Goal: Book appointment/travel/reservation

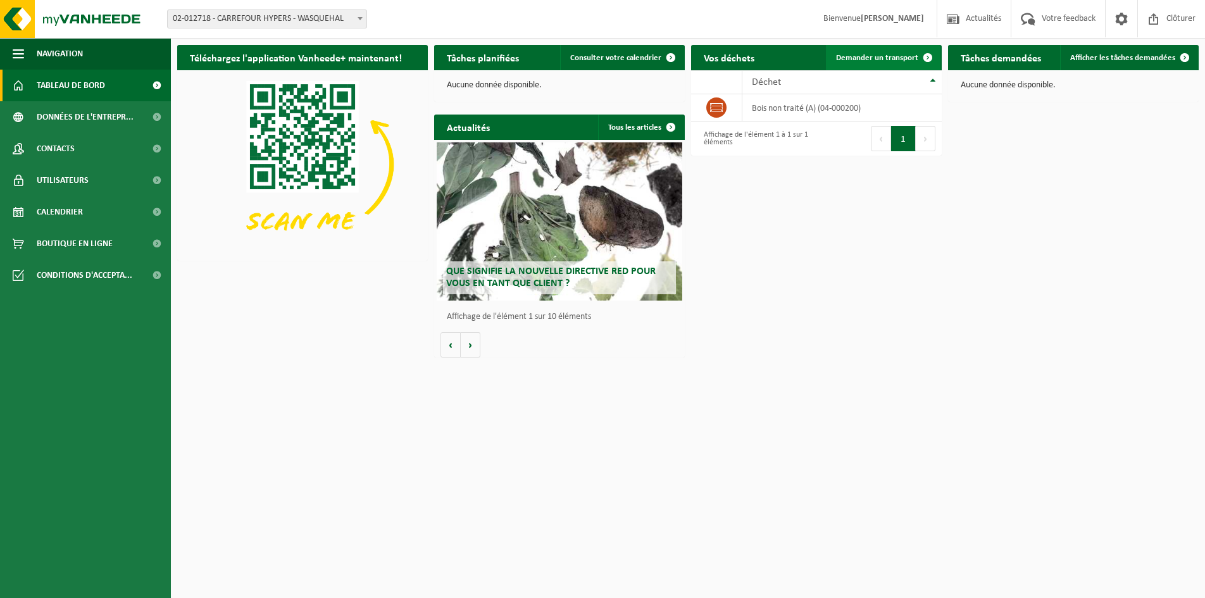
click at [865, 51] on link "Demander un transport" at bounding box center [883, 57] width 115 height 25
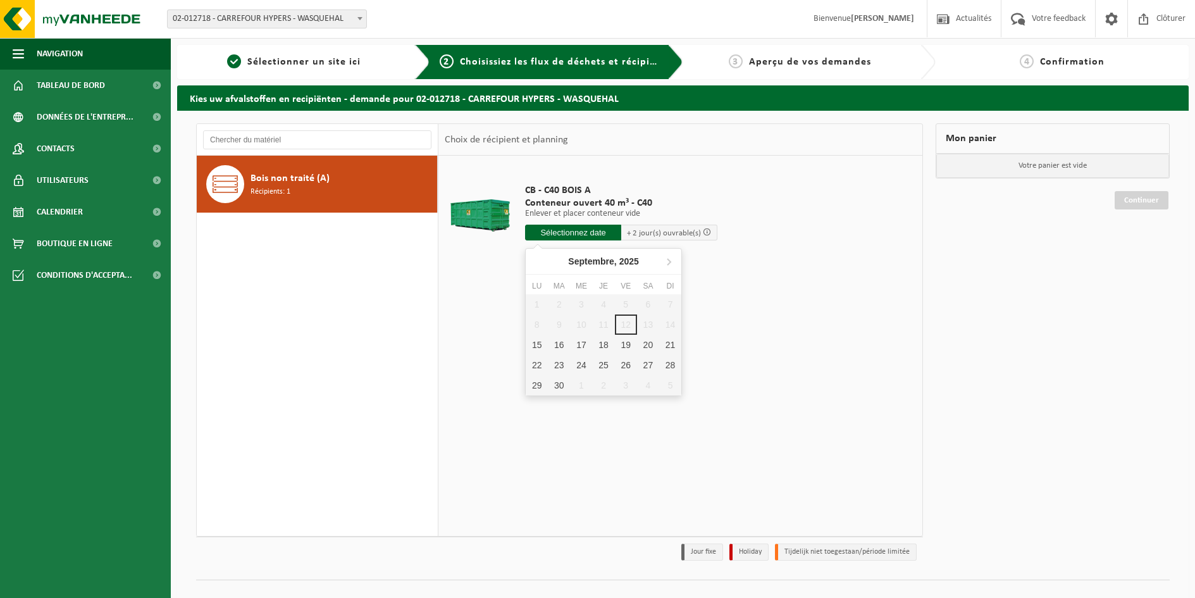
click at [569, 234] on input "text" at bounding box center [573, 233] width 96 height 16
click at [536, 366] on div "22" at bounding box center [537, 365] width 22 height 20
type input "à partir de 2025-09-22"
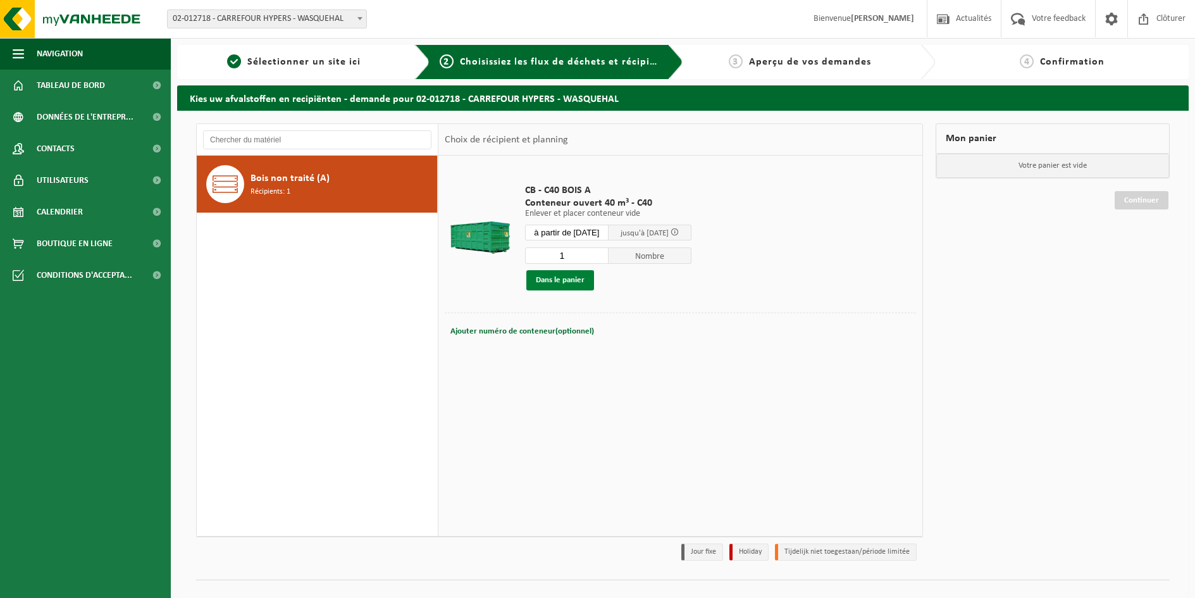
click at [581, 280] on button "Dans le panier" at bounding box center [560, 280] width 68 height 20
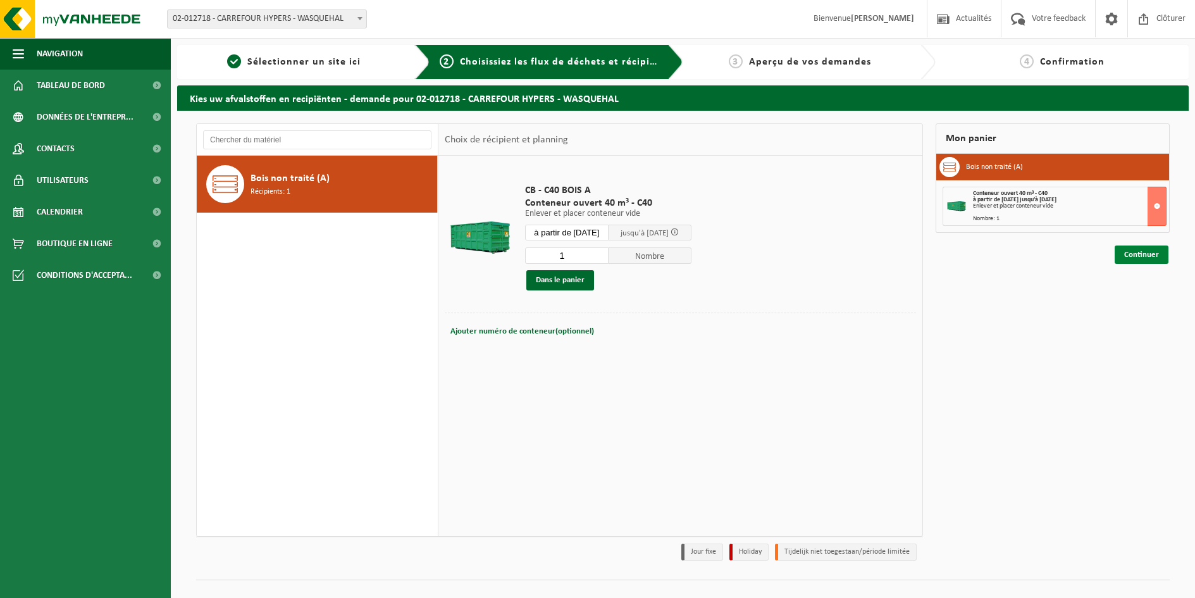
click at [1144, 249] on link "Continuer" at bounding box center [1142, 254] width 54 height 18
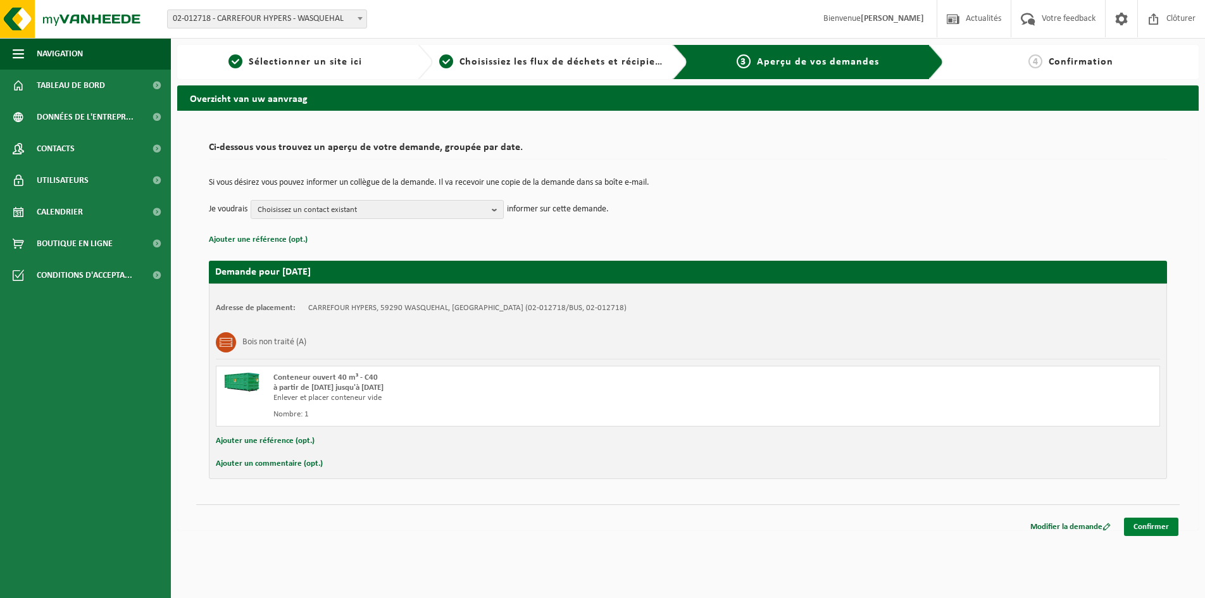
click at [1167, 528] on link "Confirmer" at bounding box center [1151, 526] width 54 height 18
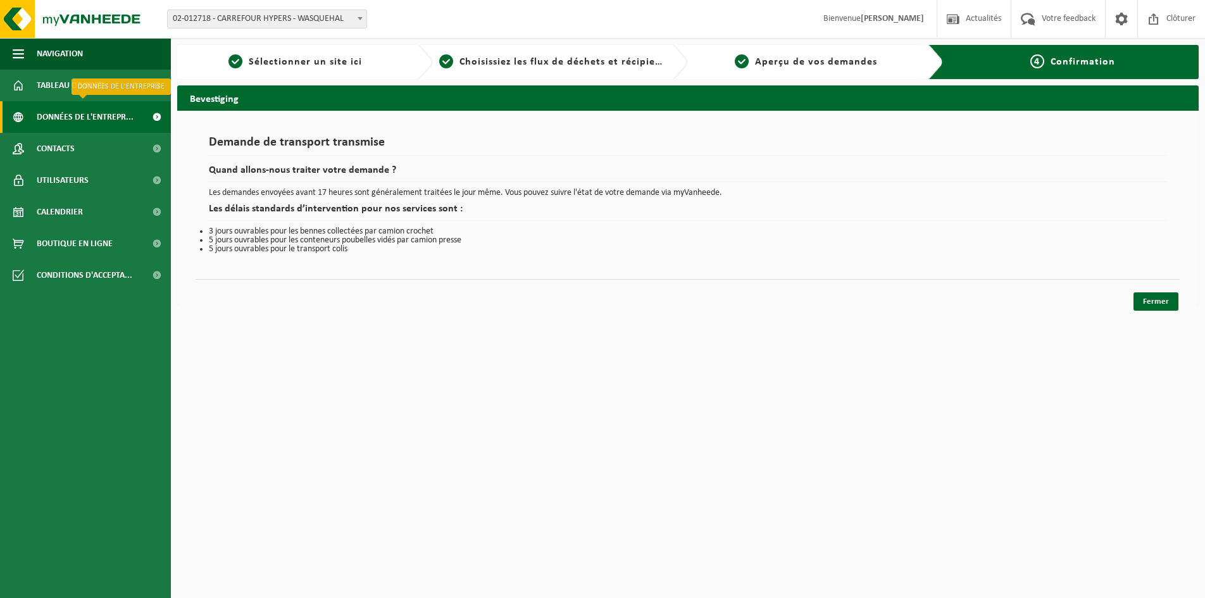
click at [76, 121] on span "Données de l'entrepr..." at bounding box center [85, 117] width 97 height 32
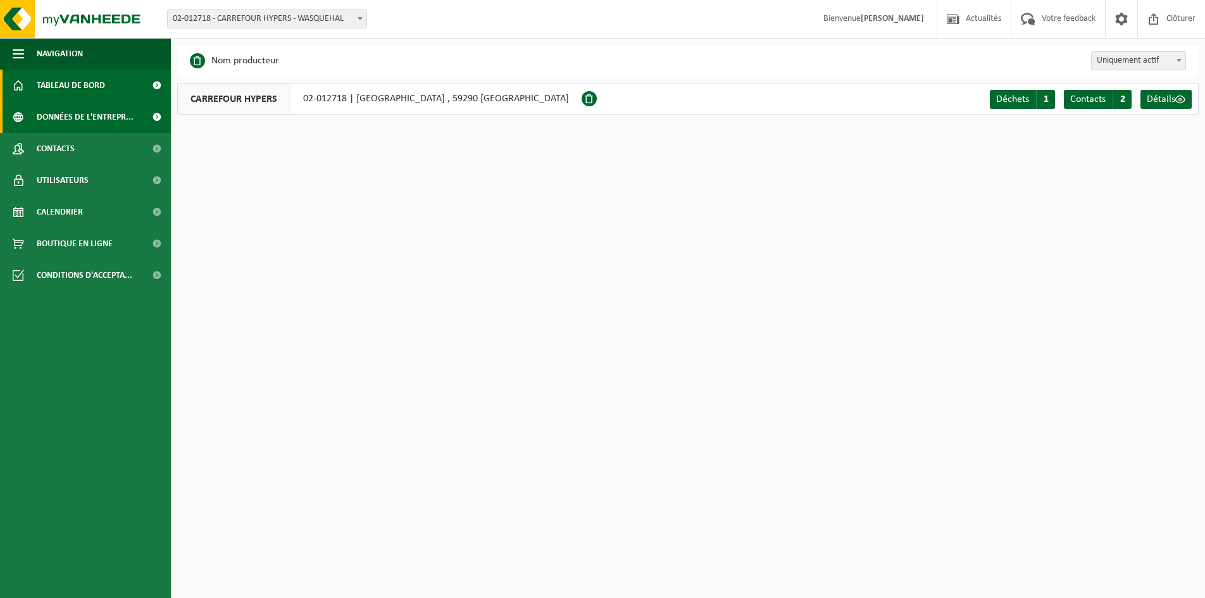
click at [92, 88] on span "Tableau de bord" at bounding box center [71, 86] width 68 height 32
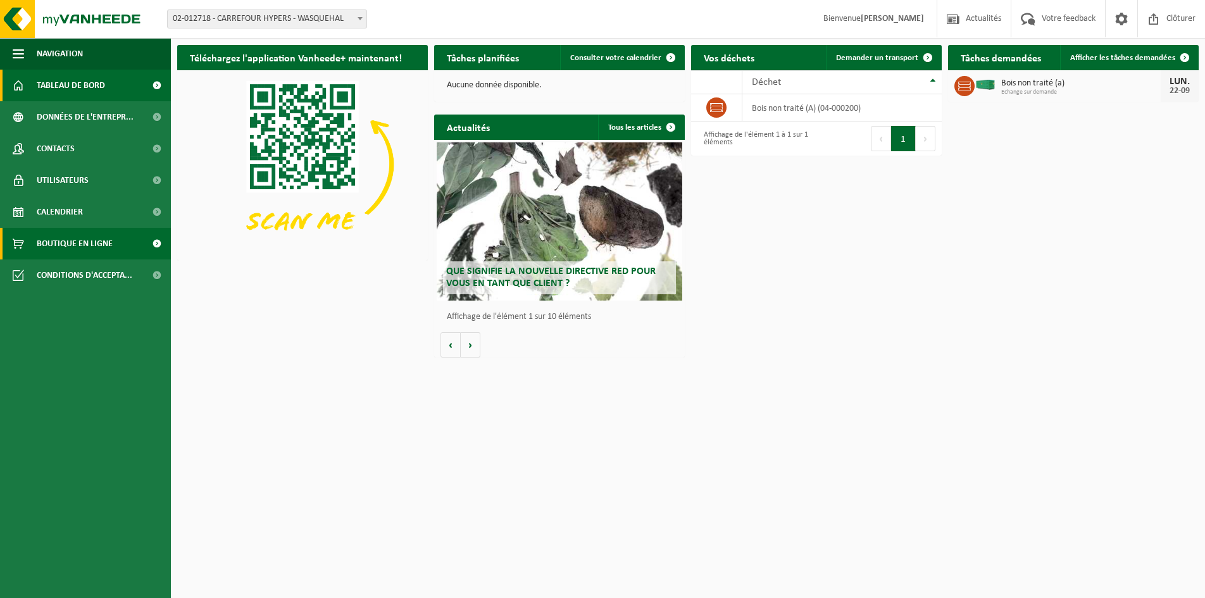
click at [76, 246] on span "Boutique en ligne" at bounding box center [75, 244] width 76 height 32
